Goal: Task Accomplishment & Management: Manage account settings

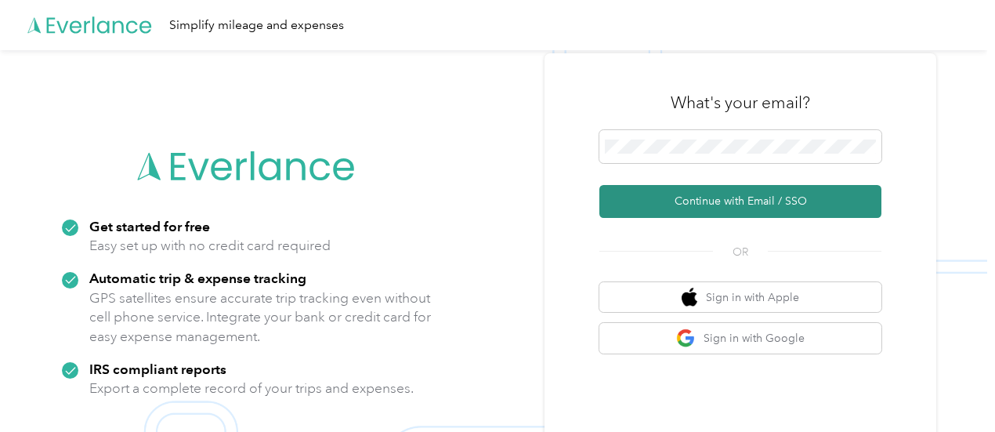
click at [683, 193] on button "Continue with Email / SSO" at bounding box center [740, 201] width 282 height 33
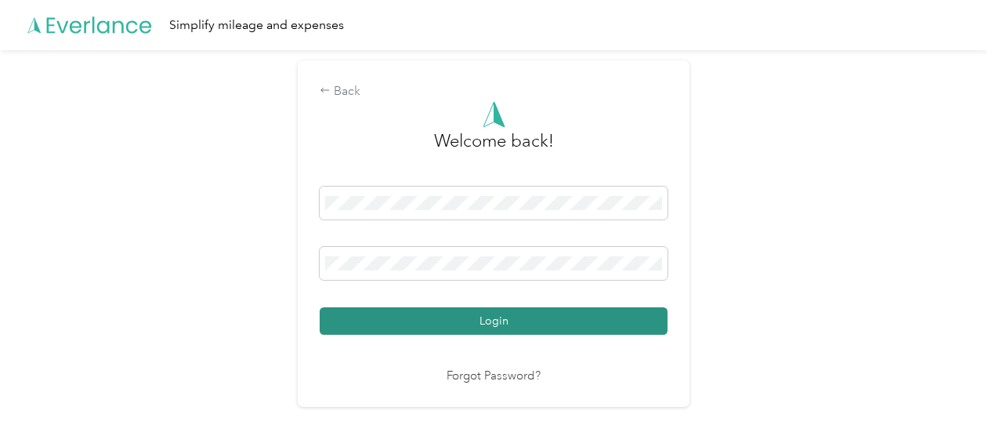
click at [395, 320] on button "Login" at bounding box center [494, 320] width 348 height 27
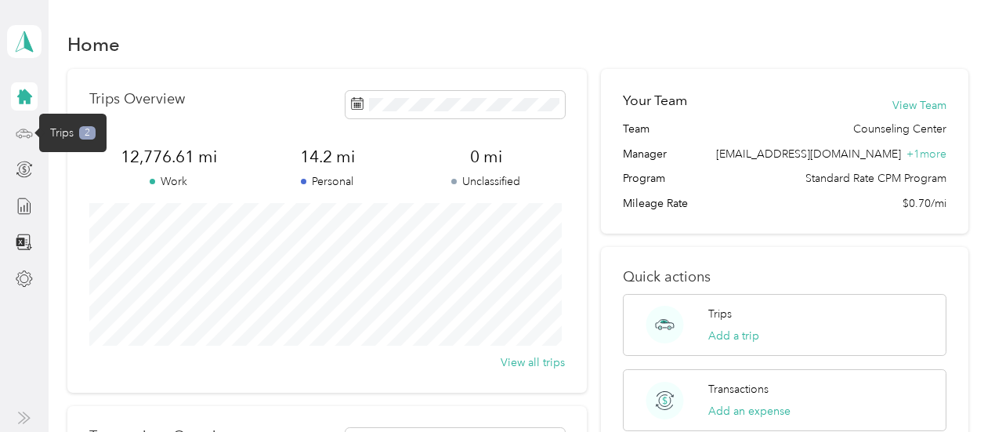
click at [23, 133] on icon at bounding box center [24, 133] width 17 height 17
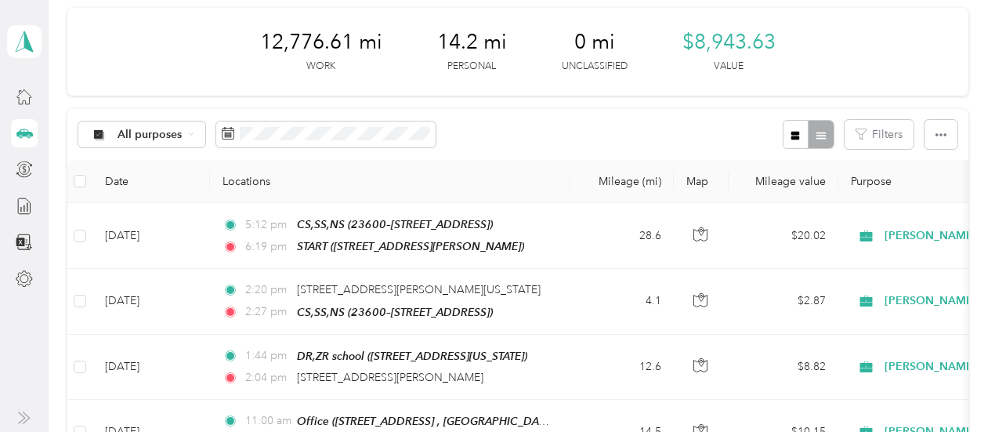
scroll to position [108, 0]
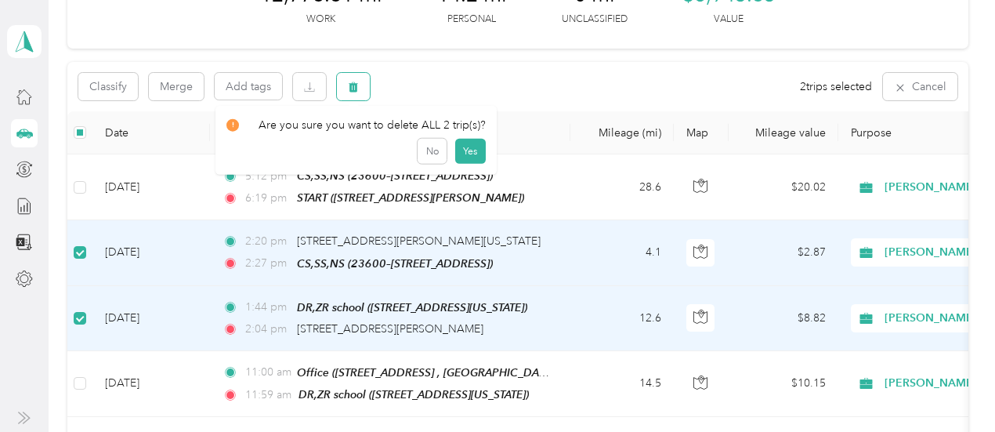
click at [356, 85] on icon "button" at bounding box center [353, 87] width 9 height 10
click at [467, 156] on button "Yes" at bounding box center [470, 151] width 31 height 25
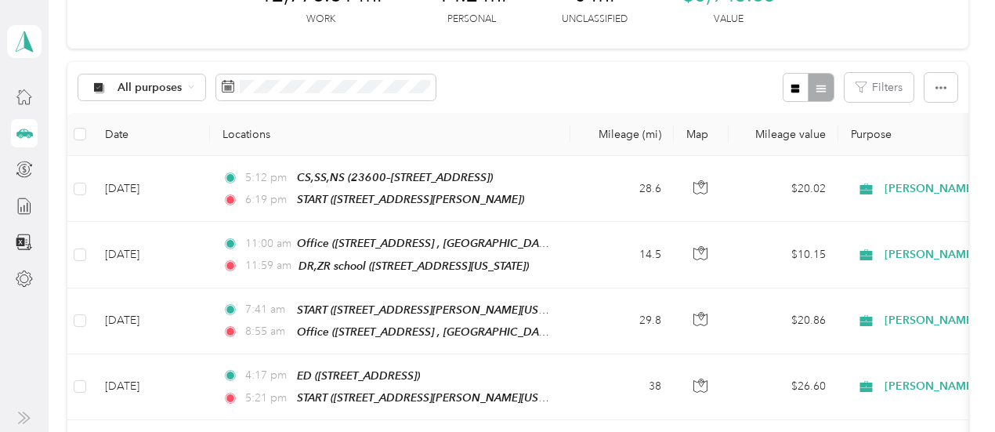
scroll to position [0, 0]
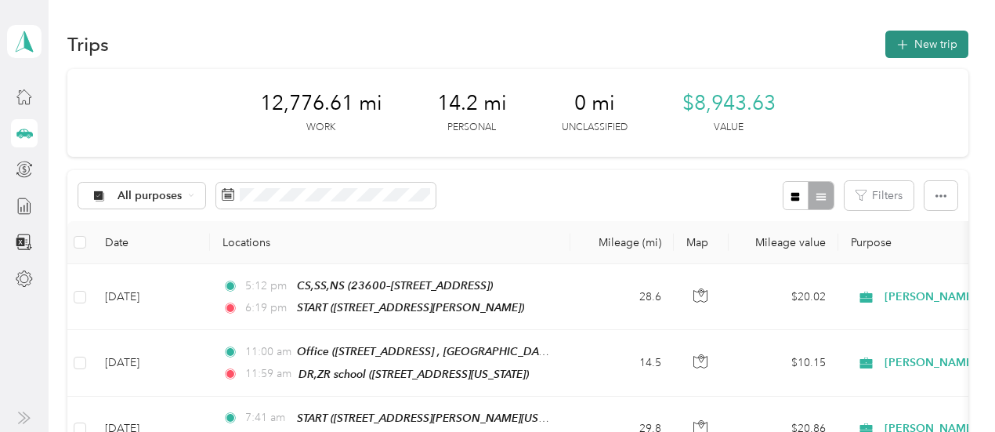
click at [920, 38] on button "New trip" at bounding box center [926, 44] width 83 height 27
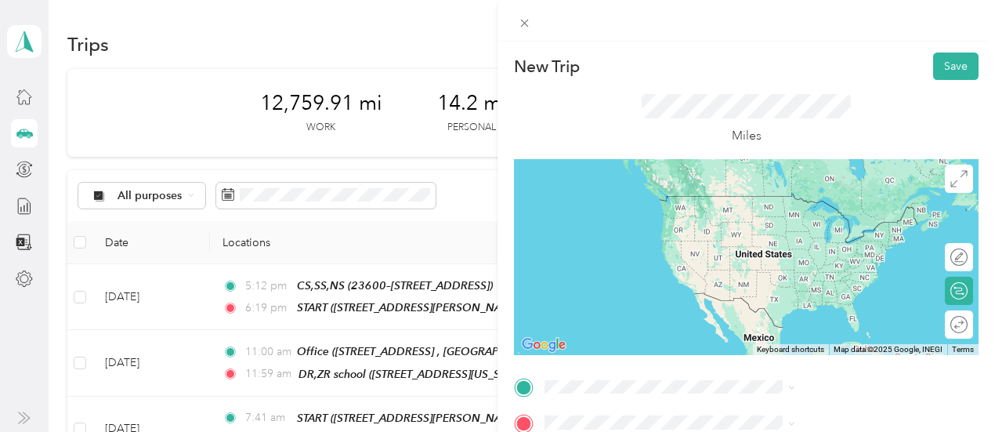
click at [768, 226] on div "DR,ZR school [STREET_ADDRESS][US_STATE]" at bounding box center [818, 209] width 157 height 33
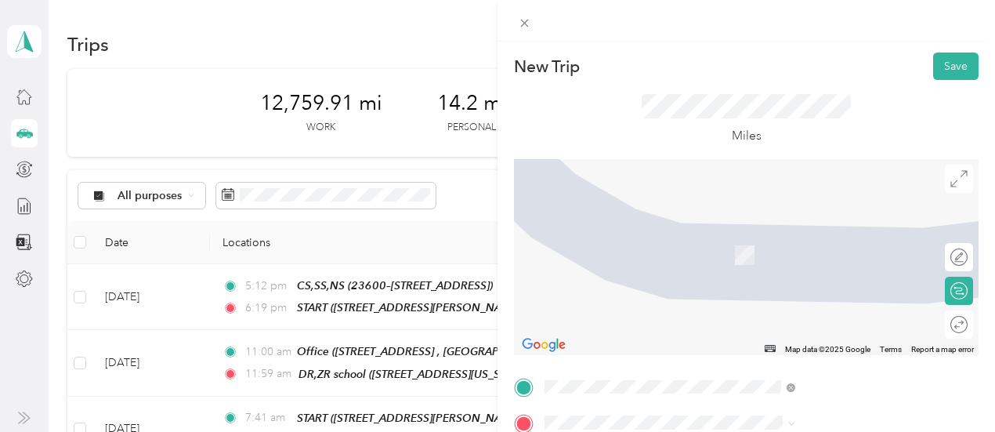
click at [835, 262] on div "CS,SS,NS 23600–[STREET_ADDRESS]" at bounding box center [847, 263] width 215 height 82
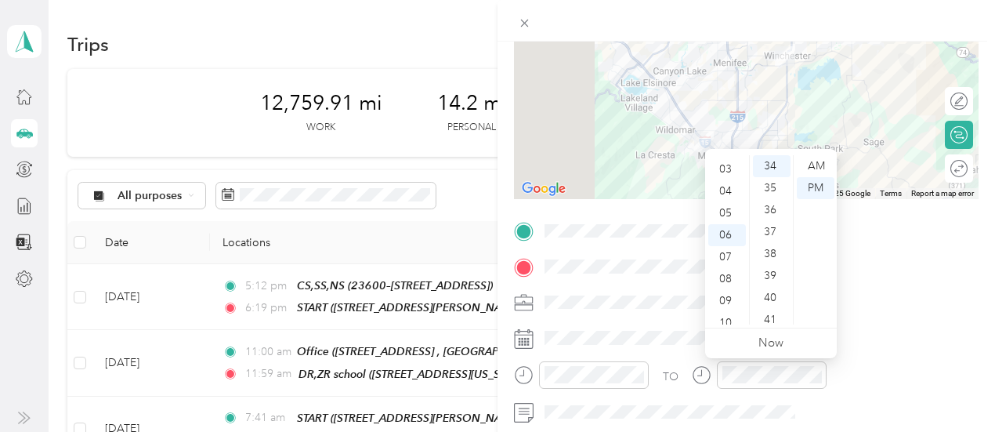
scroll to position [20, 0]
click at [730, 177] on div "01" at bounding box center [727, 168] width 38 height 22
click at [772, 311] on div "45" at bounding box center [772, 313] width 38 height 22
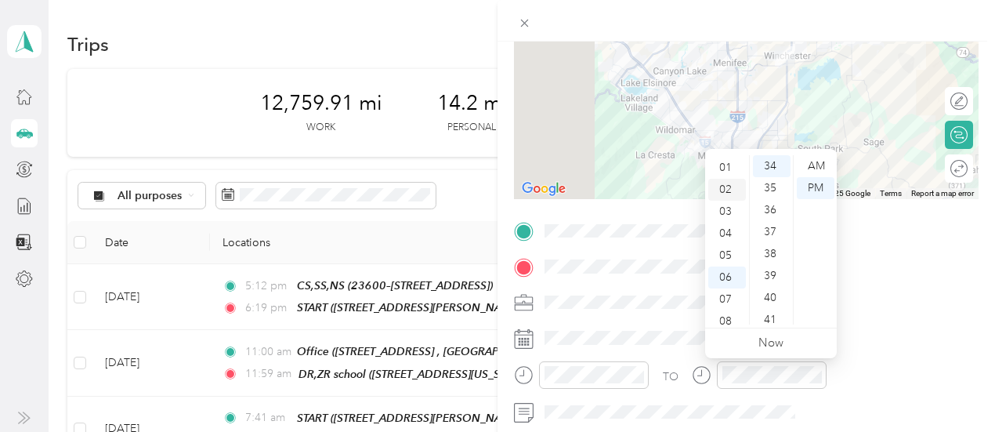
click at [727, 187] on div "02" at bounding box center [727, 190] width 38 height 22
click at [771, 310] on div "45" at bounding box center [772, 313] width 38 height 22
click at [722, 212] on div "02" at bounding box center [727, 210] width 38 height 22
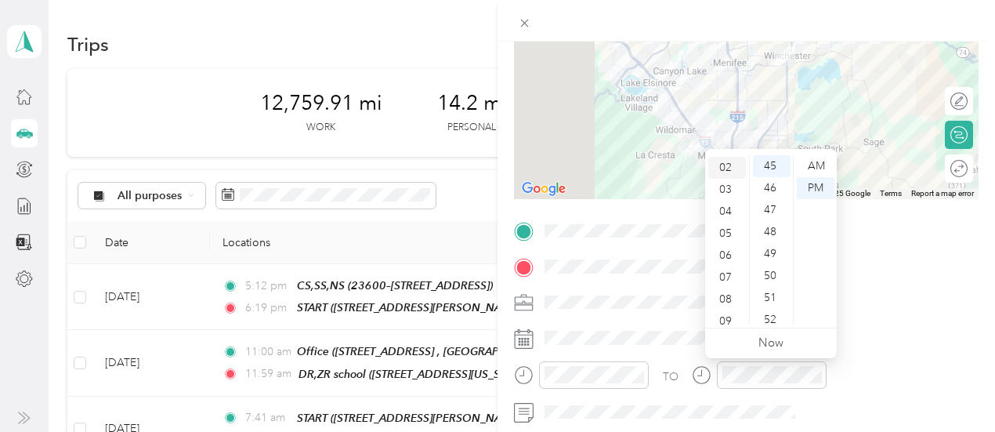
scroll to position [44, 0]
click at [815, 188] on div "PM" at bounding box center [816, 188] width 38 height 22
click at [723, 173] on div "01" at bounding box center [727, 176] width 38 height 22
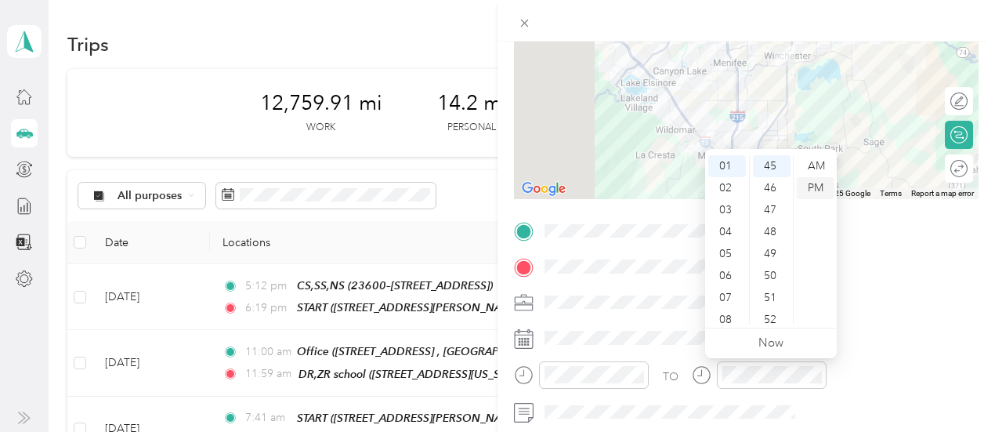
click at [816, 190] on div "PM" at bounding box center [816, 188] width 38 height 22
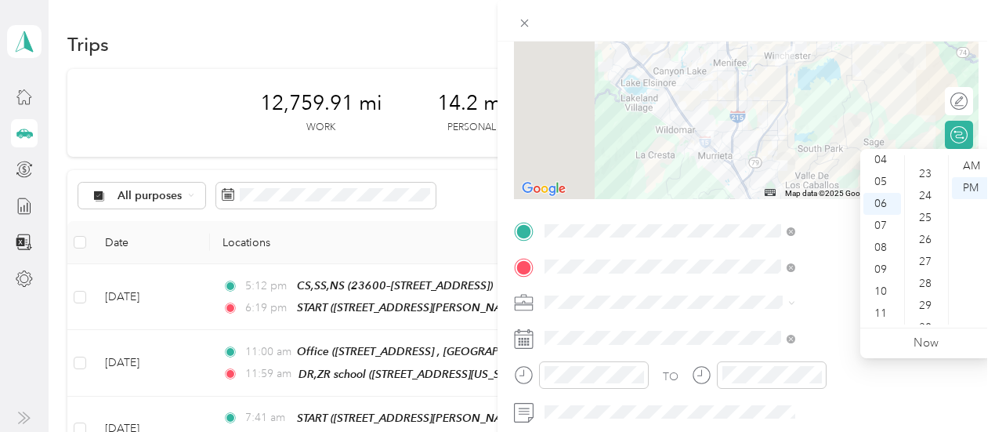
scroll to position [492, 0]
click at [926, 179] on div "23" at bounding box center [927, 179] width 38 height 22
click at [877, 177] on div "02" at bounding box center [882, 179] width 38 height 22
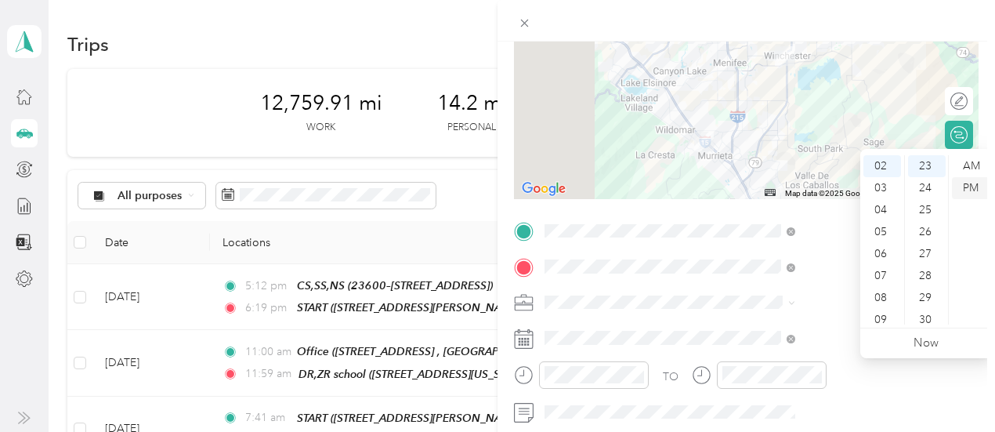
click at [975, 183] on div "PM" at bounding box center [971, 188] width 38 height 22
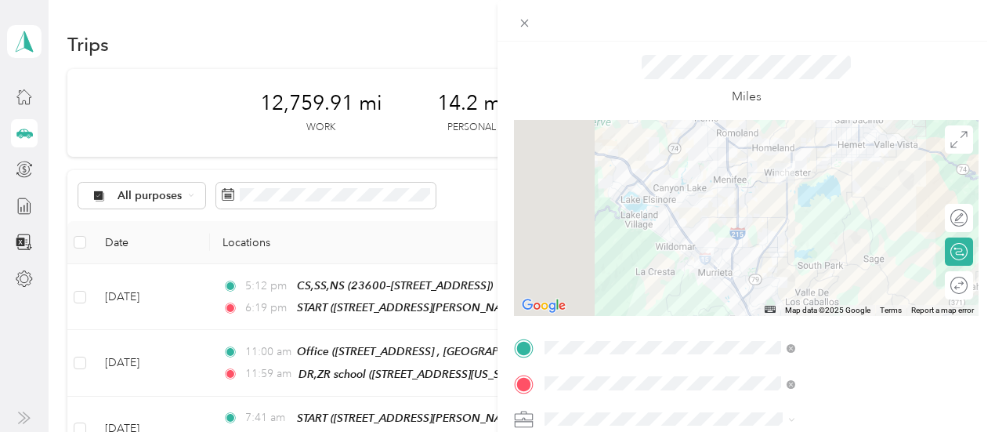
scroll to position [0, 0]
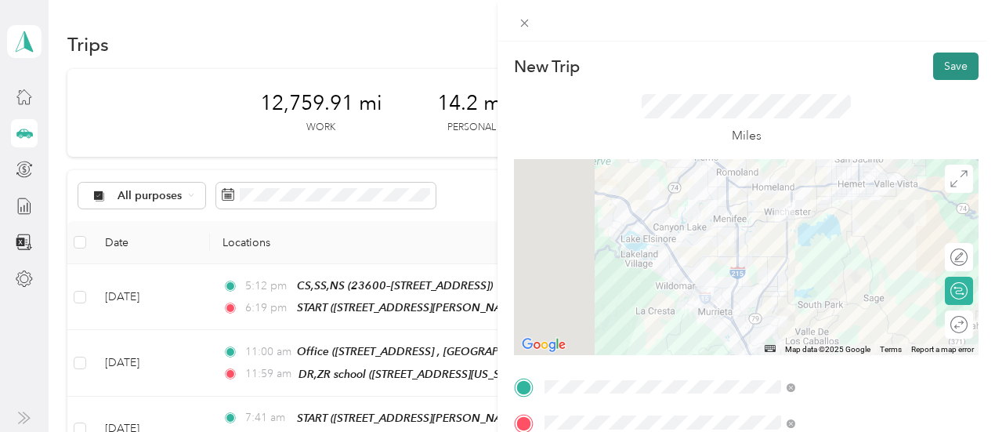
click at [940, 66] on button "Save" at bounding box center [955, 65] width 45 height 27
